Goal: Task Accomplishment & Management: Manage account settings

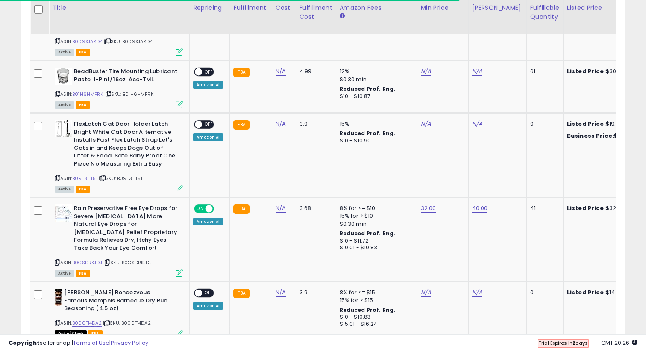
scroll to position [175, 349]
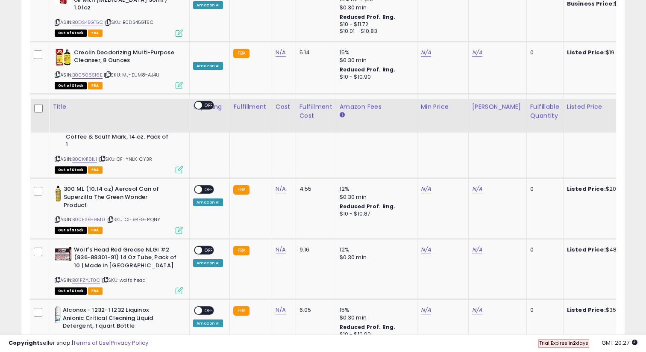
scroll to position [1734, 0]
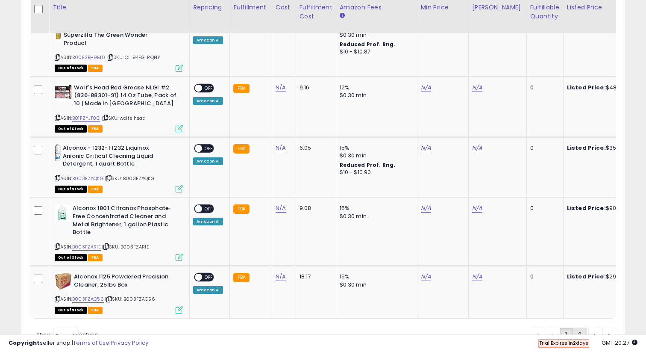
click at [580, 327] on link "2" at bounding box center [580, 334] width 15 height 15
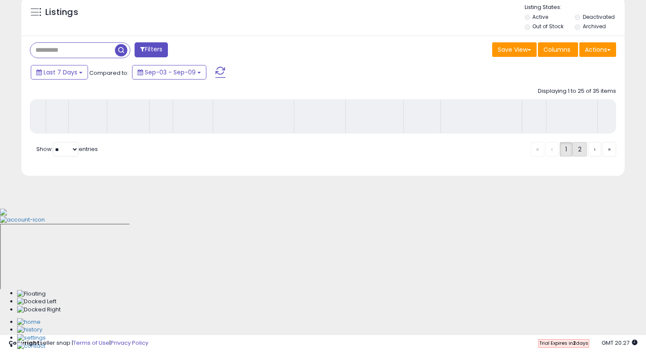
scroll to position [172, 0]
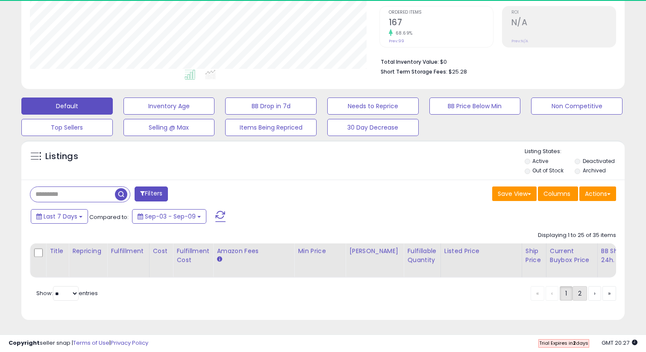
click at [573, 293] on link "2" at bounding box center [580, 293] width 15 height 15
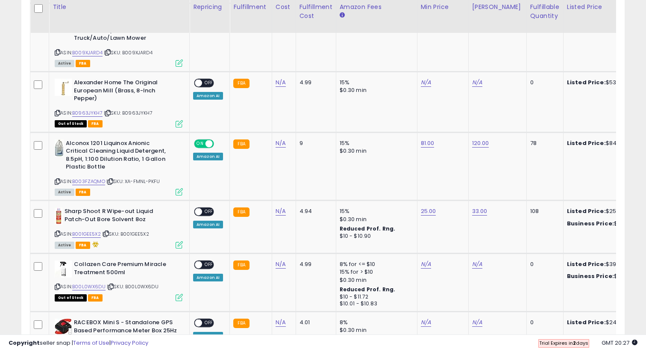
scroll to position [602, 0]
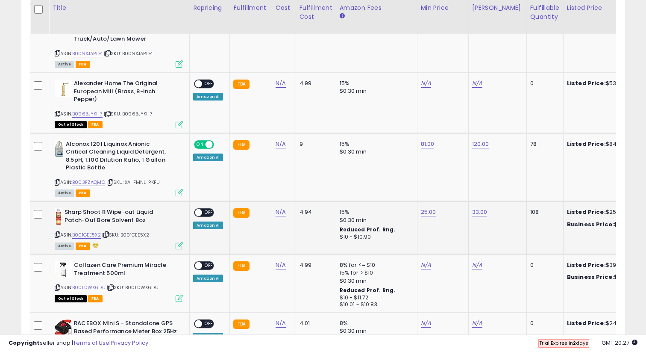
click at [200, 209] on span at bounding box center [198, 212] width 7 height 7
click at [427, 208] on link "25.00" at bounding box center [428, 212] width 15 height 9
click at [440, 185] on span at bounding box center [437, 185] width 6 height 6
type input "**"
click at [455, 184] on icon "submit" at bounding box center [452, 182] width 5 height 5
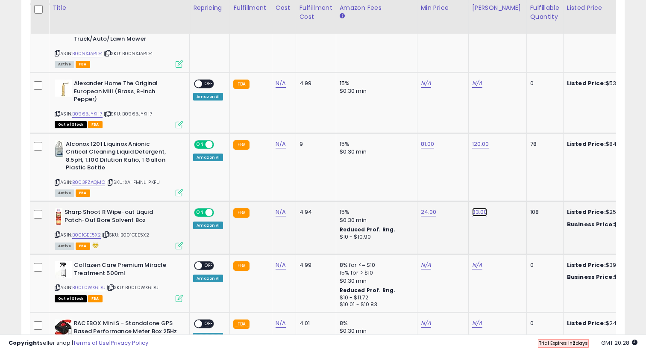
click at [479, 208] on link "33.00" at bounding box center [479, 212] width 15 height 9
click at [491, 185] on span at bounding box center [488, 185] width 6 height 6
type input "****"
click at [506, 184] on icon "submit" at bounding box center [503, 182] width 5 height 5
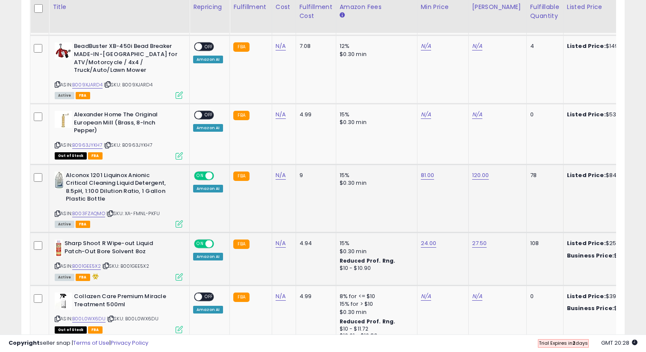
scroll to position [570, 0]
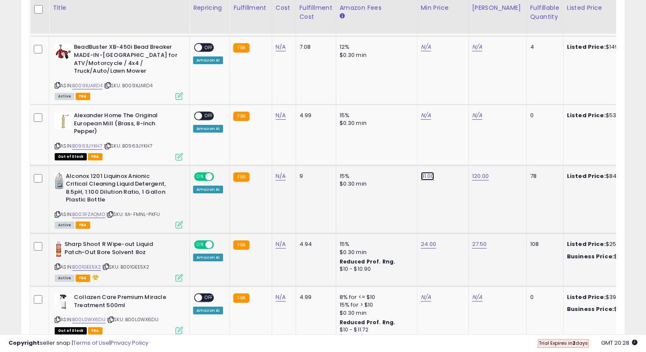
click at [424, 172] on link "81.00" at bounding box center [428, 176] width 14 height 9
click at [439, 147] on span at bounding box center [436, 148] width 6 height 6
type input "**"
click at [459, 145] on button "submit" at bounding box center [451, 147] width 15 height 13
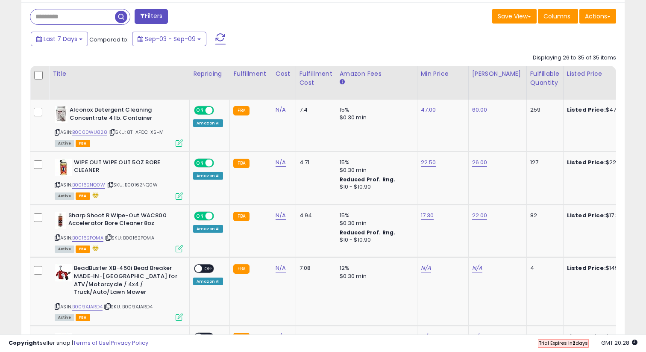
scroll to position [310, 0]
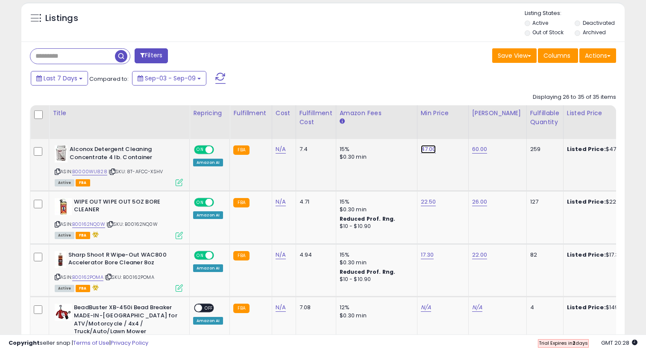
click at [423, 150] on link "47.00" at bounding box center [428, 149] width 15 height 9
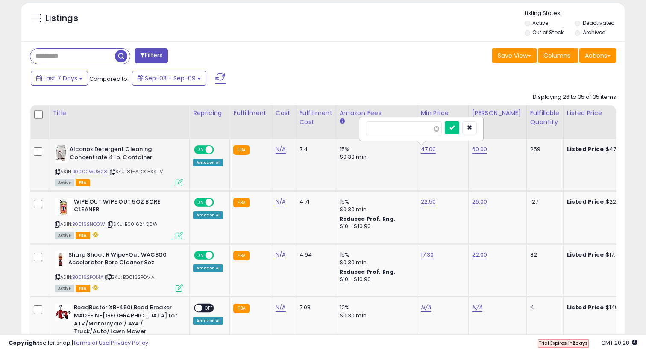
click at [439, 129] on span at bounding box center [437, 129] width 6 height 6
type input "****"
click at [455, 129] on icon "submit" at bounding box center [452, 127] width 5 height 5
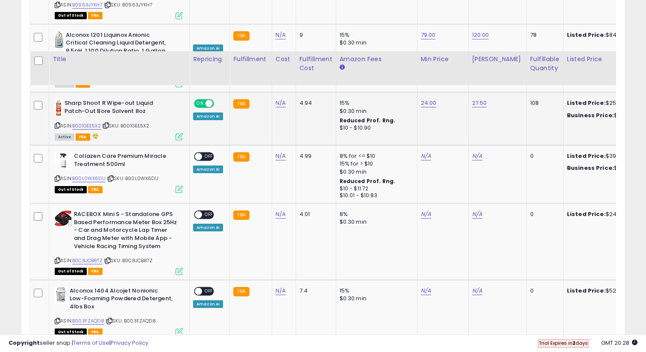
scroll to position [767, 0]
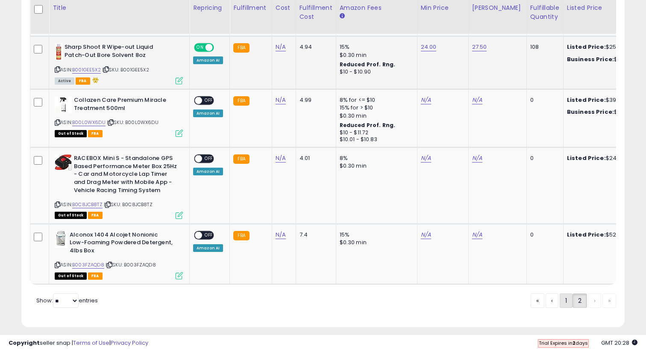
click at [560, 293] on link "1" at bounding box center [566, 300] width 13 height 15
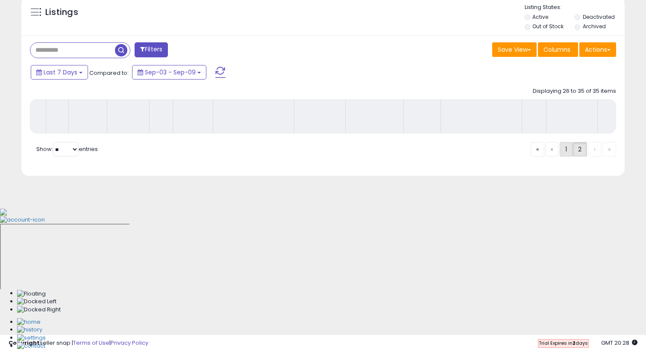
scroll to position [172, 0]
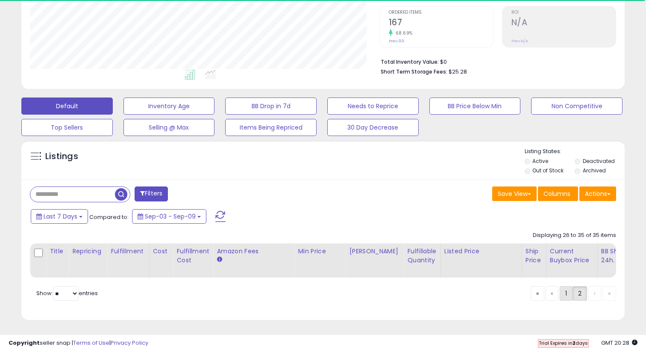
click at [561, 295] on link "1" at bounding box center [566, 293] width 13 height 15
click at [563, 291] on link "1" at bounding box center [566, 293] width 13 height 15
click at [546, 294] on link "‹" at bounding box center [552, 293] width 13 height 15
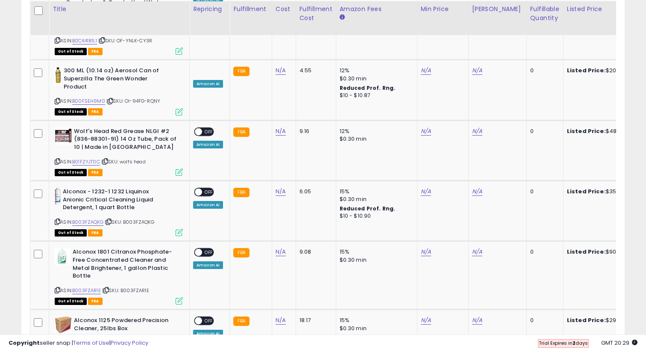
scroll to position [1693, 0]
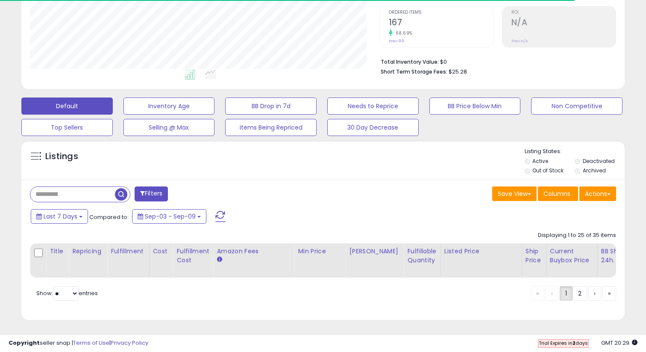
scroll to position [0, 0]
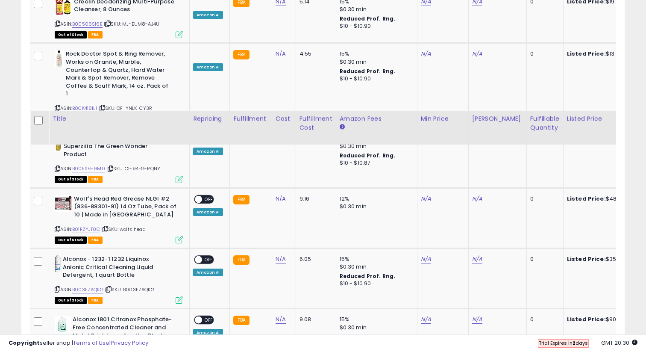
scroll to position [1734, 0]
